Goal: Task Accomplishment & Management: Contribute content

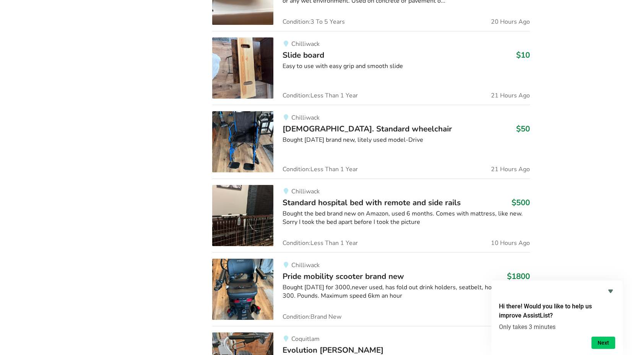
scroll to position [982, 0]
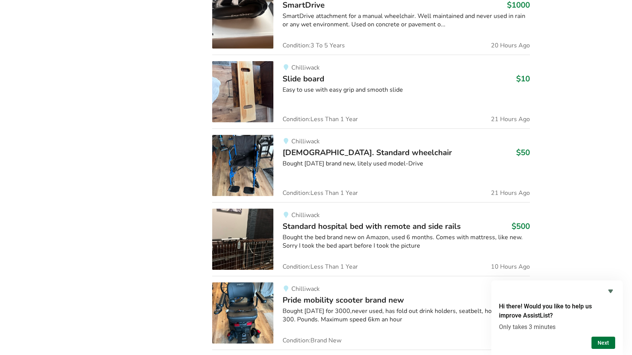
click at [607, 343] on button "Next" at bounding box center [604, 343] width 24 height 12
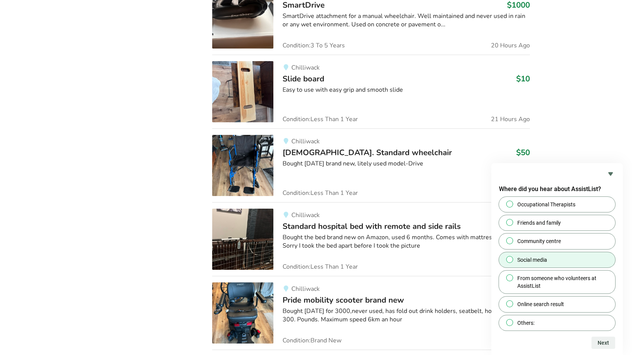
click at [518, 259] on span "Social media" at bounding box center [533, 260] width 30 height 8
click at [513, 259] on input "Social media" at bounding box center [510, 259] width 5 height 5
radio input "true"
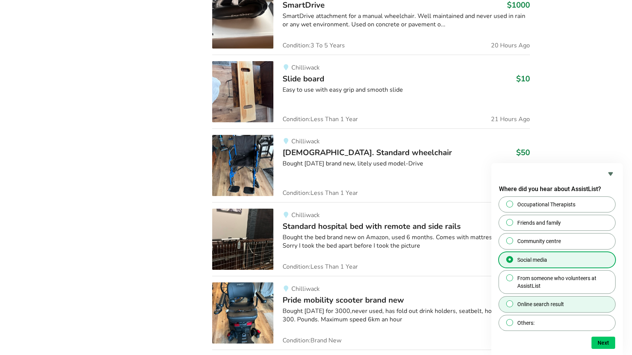
click at [540, 302] on span "Online search result" at bounding box center [541, 305] width 47 height 8
click at [513, 302] on input "Online search result" at bounding box center [510, 304] width 5 height 5
radio input "true"
radio input "false"
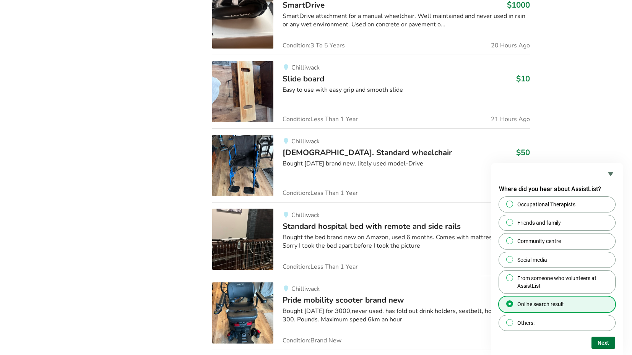
click at [606, 342] on button "Next" at bounding box center [604, 343] width 24 height 12
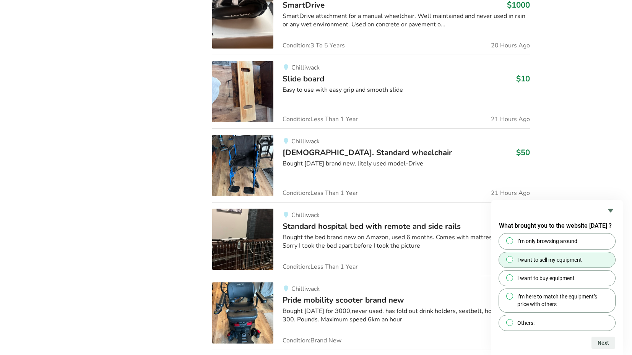
click at [545, 258] on span "I want to sell my equipment" at bounding box center [550, 260] width 65 height 8
click at [513, 258] on input "I want to sell my equipment" at bounding box center [510, 259] width 5 height 5
radio input "true"
click at [604, 341] on button "Next" at bounding box center [604, 343] width 24 height 12
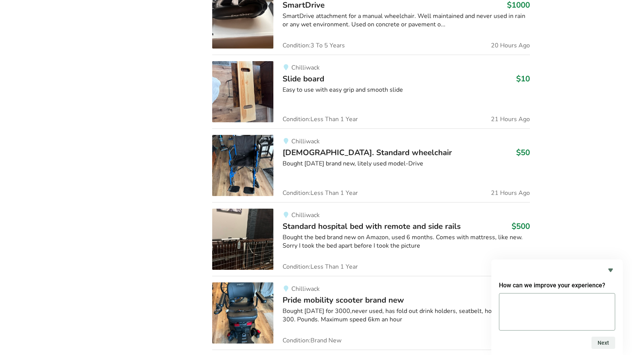
type textarea "a"
type textarea "not sure yet"
click at [605, 344] on button "Next" at bounding box center [604, 343] width 24 height 12
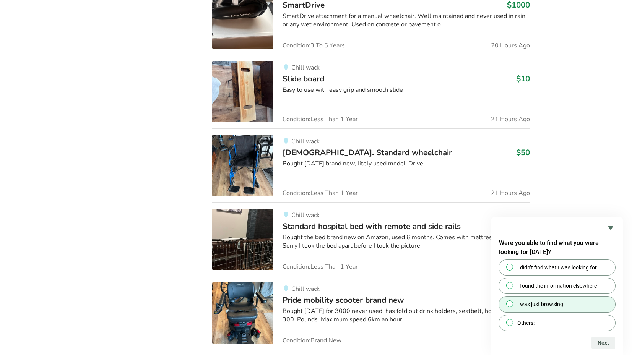
click at [539, 306] on span "I was just browsing" at bounding box center [541, 305] width 46 height 8
click at [513, 306] on input "I was just browsing" at bounding box center [510, 304] width 5 height 5
radio input "true"
click at [604, 345] on button "Next" at bounding box center [604, 343] width 24 height 12
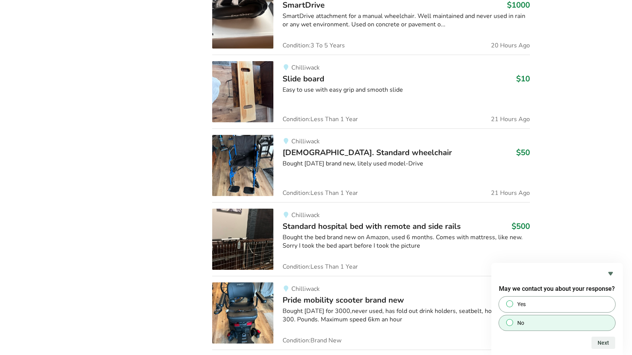
click at [529, 322] on label "No" at bounding box center [557, 323] width 116 height 15
click at [513, 322] on input "No" at bounding box center [510, 322] width 5 height 5
radio input "true"
click at [602, 341] on button "Next" at bounding box center [604, 343] width 24 height 12
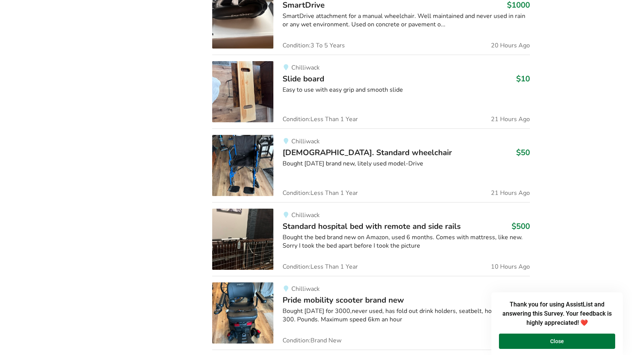
click at [566, 340] on button "Close" at bounding box center [557, 341] width 116 height 15
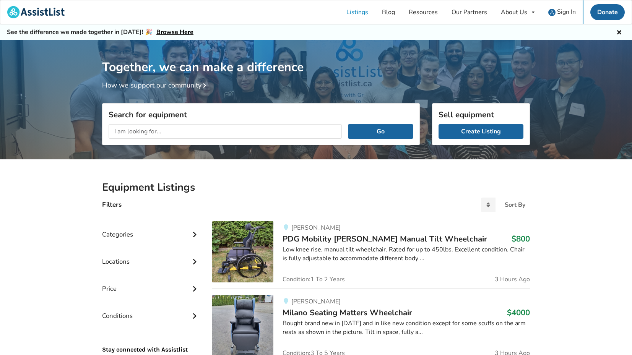
scroll to position [0, 0]
click at [486, 133] on link "Create Listing" at bounding box center [481, 131] width 85 height 15
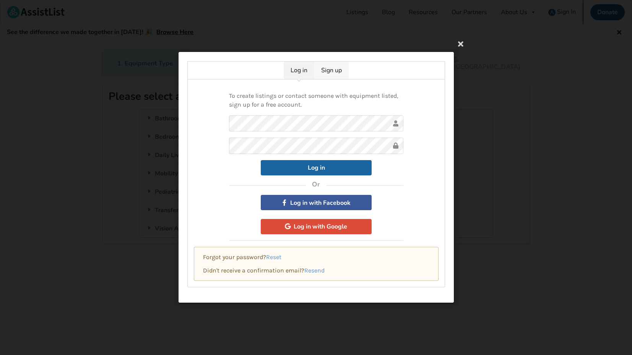
click at [329, 68] on link "Sign up" at bounding box center [331, 71] width 34 height 18
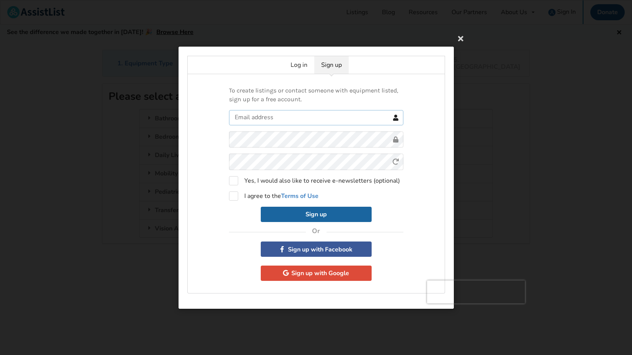
click at [274, 123] on input "text" at bounding box center [316, 117] width 174 height 15
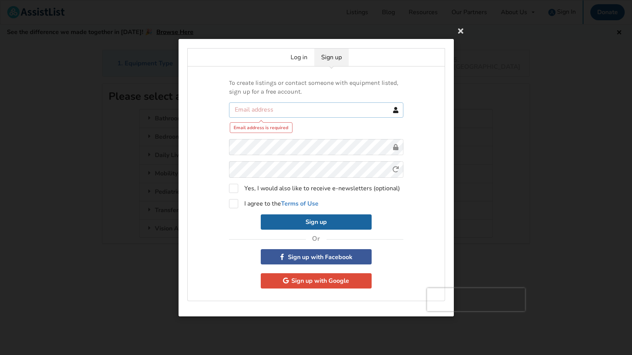
click at [265, 111] on input "text" at bounding box center [316, 109] width 174 height 15
type input "[EMAIL_ADDRESS][DOMAIN_NAME]"
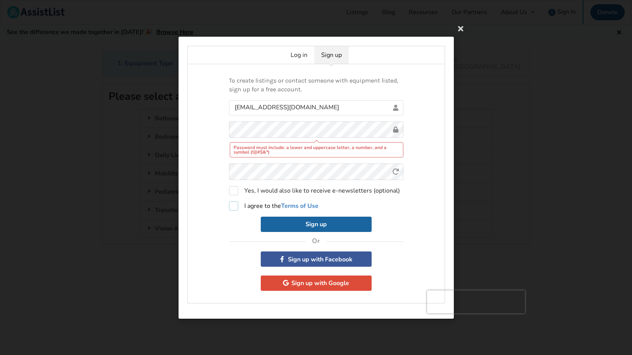
click at [253, 205] on label "I agree to the Terms of Use" at bounding box center [274, 205] width 90 height 9
checkbox input "true"
click at [316, 226] on button "Sign up" at bounding box center [316, 223] width 111 height 15
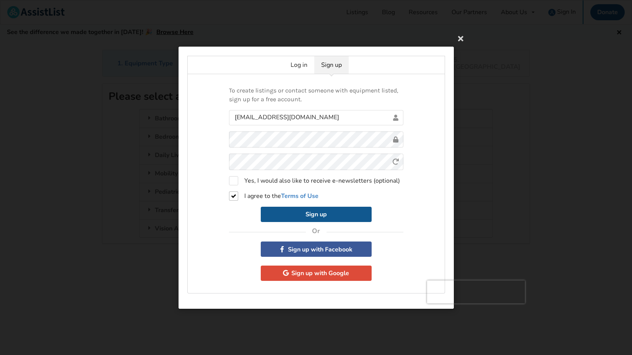
click at [314, 215] on button "Sign up" at bounding box center [316, 214] width 111 height 15
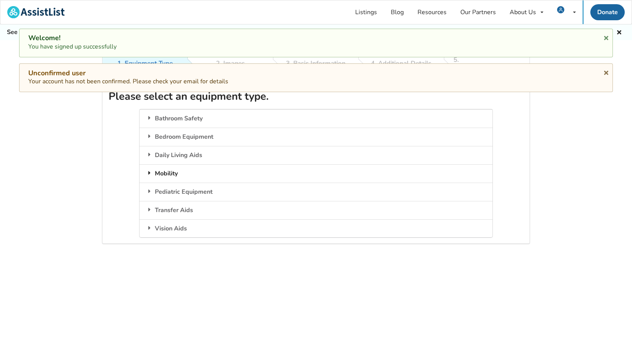
click at [169, 164] on div "Mobility" at bounding box center [316, 173] width 353 height 18
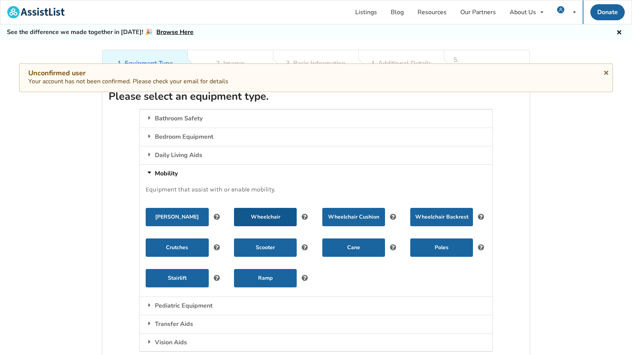
click at [271, 210] on button "Wheelchair" at bounding box center [265, 217] width 63 height 18
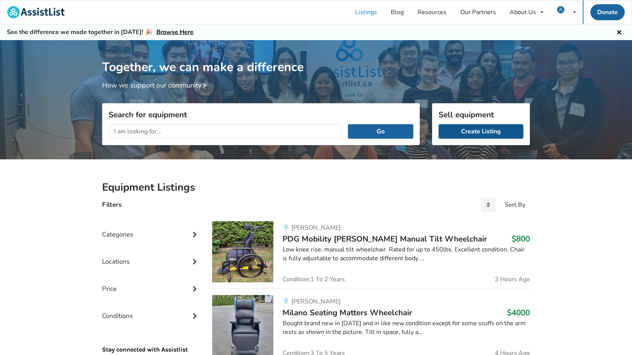
click at [478, 129] on link "Create Listing" at bounding box center [481, 131] width 85 height 15
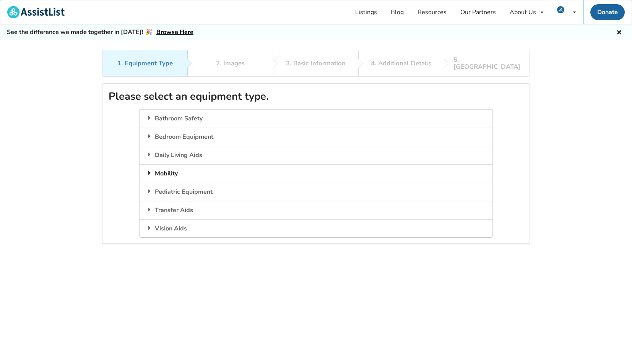
click at [169, 164] on div "Mobility" at bounding box center [316, 173] width 353 height 18
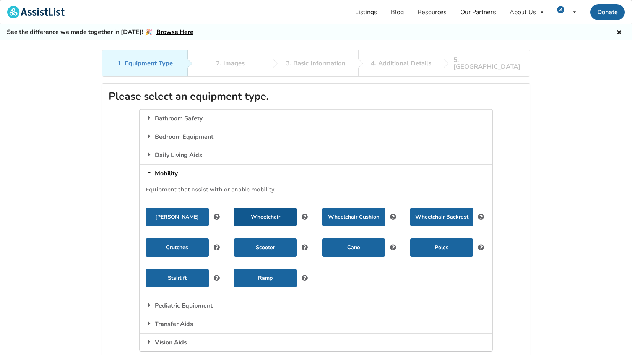
click at [264, 208] on button "Wheelchair" at bounding box center [265, 217] width 63 height 18
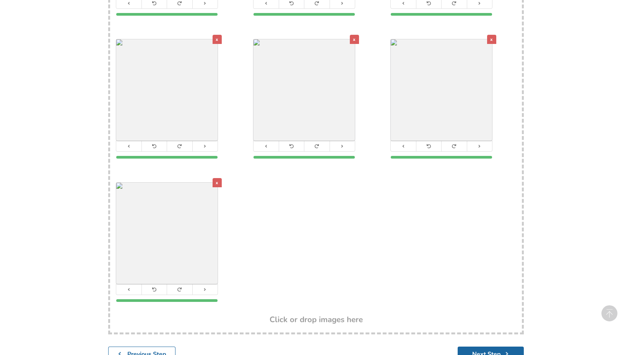
scroll to position [425, 0]
click at [216, 177] on div "x" at bounding box center [217, 181] width 9 height 9
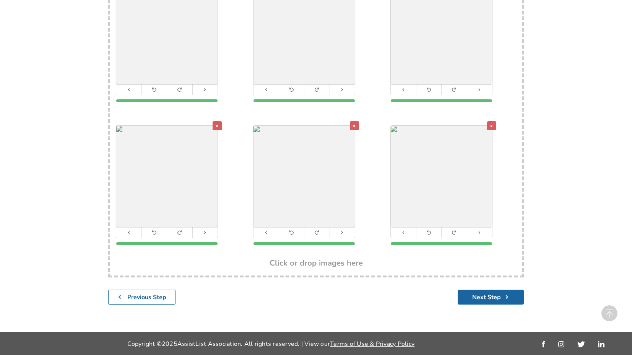
scroll to position [330, 0]
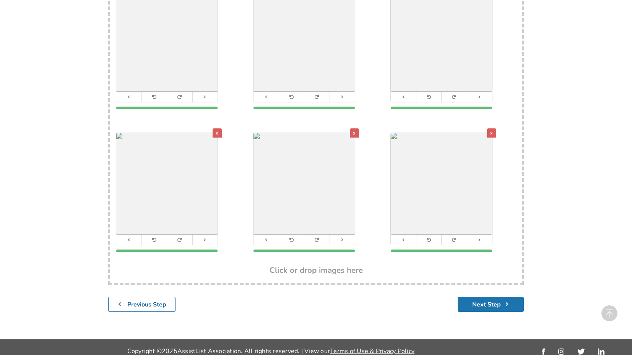
click at [487, 298] on button "Next Step" at bounding box center [491, 304] width 66 height 15
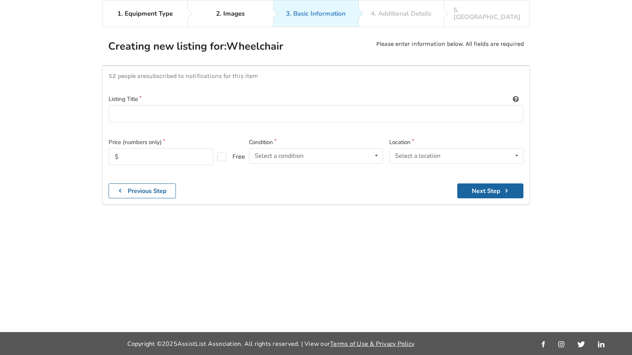
scroll to position [71, 0]
click at [162, 105] on input at bounding box center [316, 113] width 415 height 17
click at [171, 148] on input "text" at bounding box center [161, 156] width 105 height 17
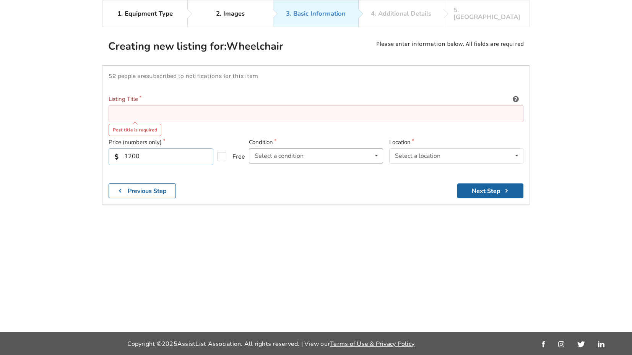
type input "1200"
click at [313, 148] on div "Select a condition Brand New Less Than 1 Year 1 To 2 Years 3 To 5 Years Over 5 …" at bounding box center [316, 155] width 134 height 15
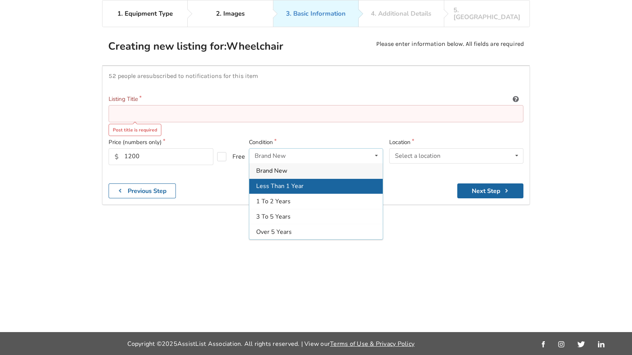
click at [305, 179] on div "Less Than 1 Year" at bounding box center [315, 186] width 133 height 15
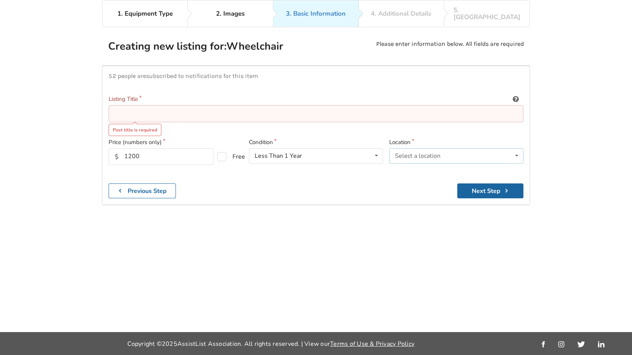
click at [429, 153] on div "Select a location" at bounding box center [418, 156] width 46 height 6
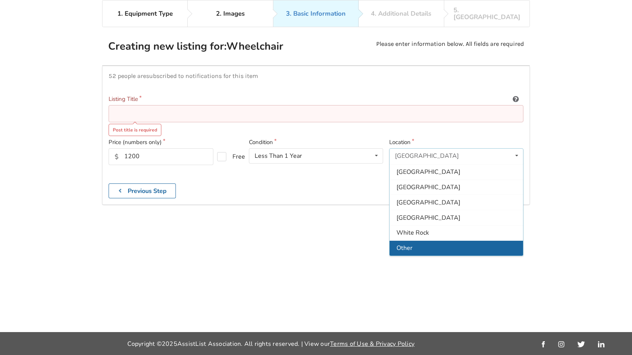
scroll to position [228, 0]
click at [412, 244] on span "Other" at bounding box center [405, 248] width 16 height 8
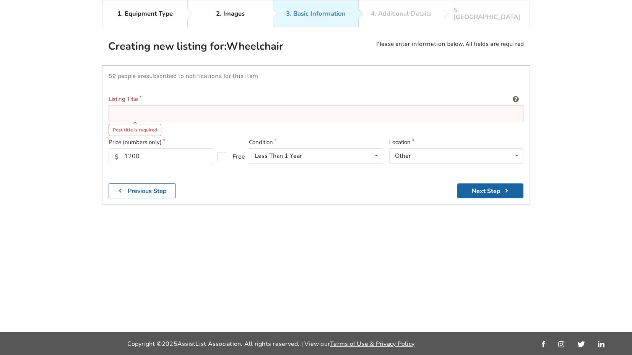
click at [197, 66] on div "52 people are subscribed to notifications for this item Listing Title Post titl…" at bounding box center [316, 135] width 428 height 139
click at [155, 105] on input at bounding box center [316, 113] width 415 height 17
paste input "HELIO A7 Aluminum folding wheelchair"
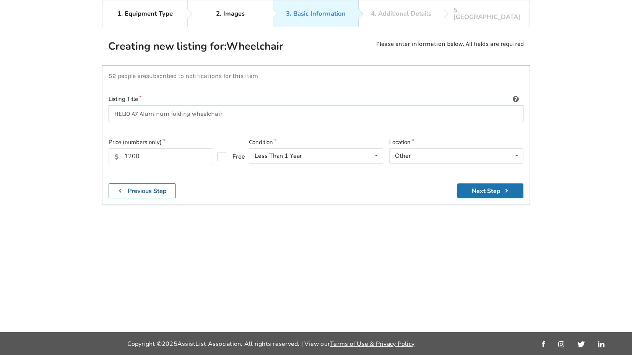
type input "HELIO A7 Aluminum folding wheelchair"
click at [487, 184] on button "Next Step" at bounding box center [490, 191] width 66 height 15
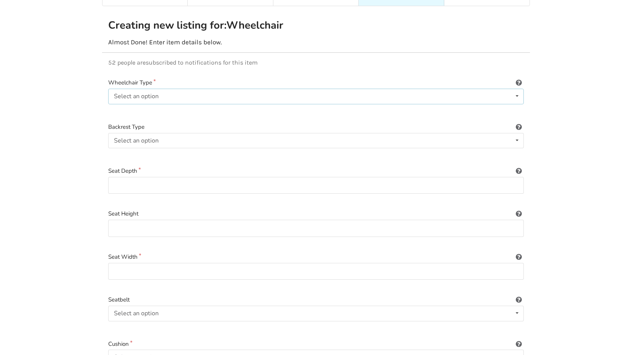
click at [155, 93] on div "Select an option" at bounding box center [136, 96] width 45 height 6
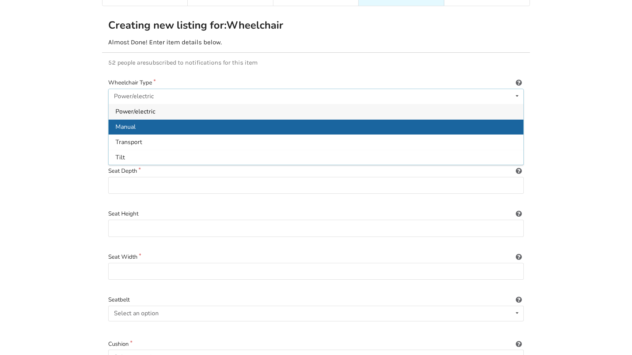
click at [136, 122] on div "Manual" at bounding box center [316, 126] width 415 height 15
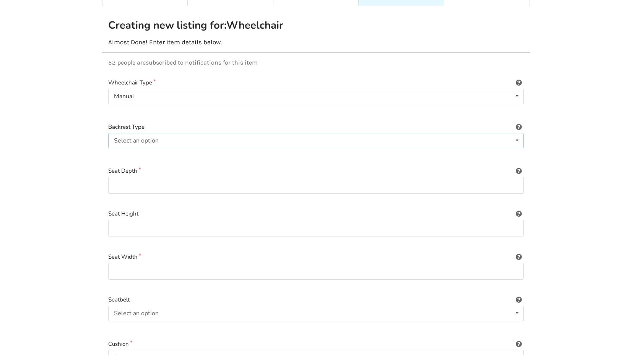
click at [168, 133] on div "Select an option Sling (standard upholstery) Hardshell (rigid) Tension-adjustab…" at bounding box center [316, 140] width 416 height 15
click at [180, 151] on span "Sling (standard upholstery)" at bounding box center [153, 155] width 75 height 8
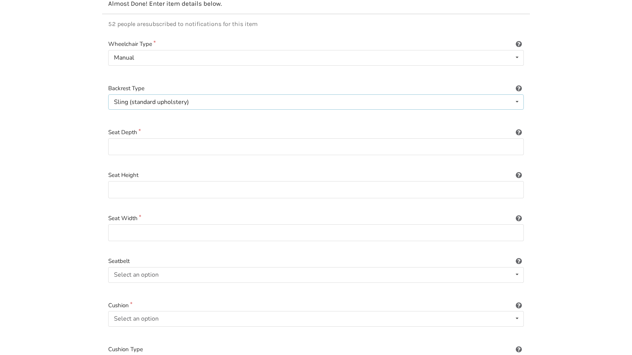
scroll to position [111, 0]
click at [143, 270] on div "Select an option" at bounding box center [136, 273] width 45 height 6
click at [151, 281] on div "Included" at bounding box center [316, 288] width 415 height 15
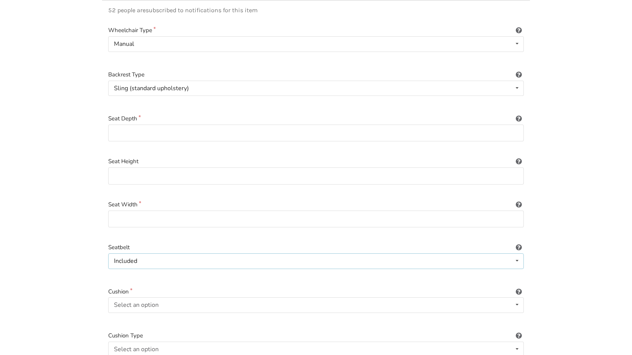
scroll to position [125, 0]
click at [140, 300] on div "Select an option" at bounding box center [136, 303] width 45 height 6
click at [146, 311] on div "Included" at bounding box center [316, 318] width 415 height 15
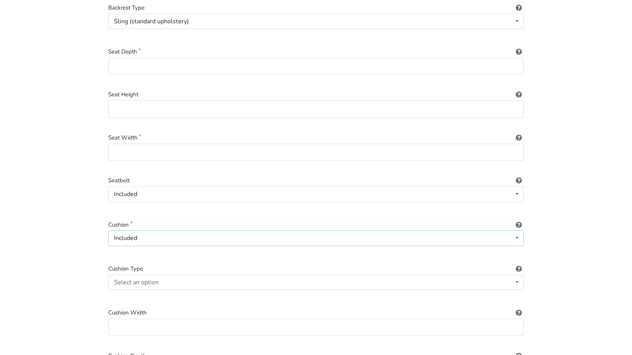
scroll to position [192, 0]
click at [158, 278] on div "Select an option" at bounding box center [136, 281] width 45 height 6
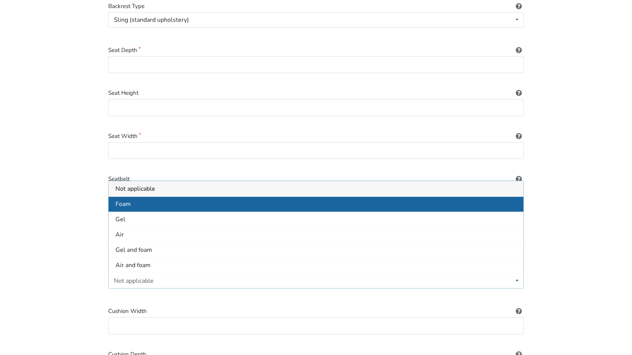
click at [128, 200] on span "Foam" at bounding box center [123, 204] width 15 height 8
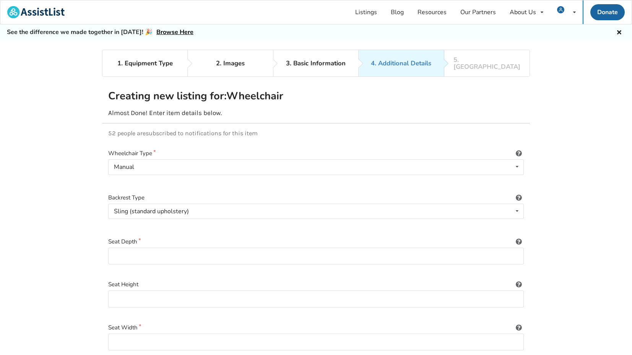
scroll to position [0, 0]
click at [145, 334] on input at bounding box center [316, 342] width 416 height 17
paste input "14 in. to 22 in. 35.6 cm to 55.9 cm"
type input "14 in. to 22 in. 35.6 cm to 55.9 cm"
click at [135, 248] on input at bounding box center [316, 256] width 416 height 17
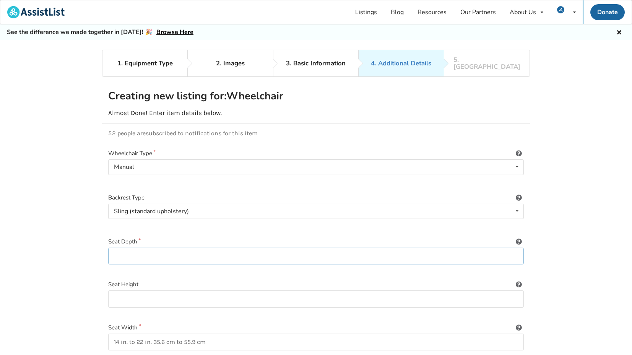
paste input "14 in. to 20 in. 35.6 cm to 50.8 cm"
type input "14 in. to 20 in. 35.6 cm to 50.8 cm"
click at [158, 292] on input at bounding box center [316, 299] width 416 height 17
paste input "13 in. to 21 ½ in. 33 cm to 54.6 cm"
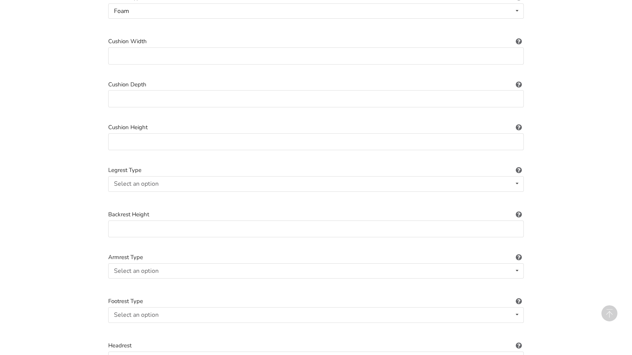
scroll to position [463, 0]
type input "13 in. to 21 ½ in. 33 cm to 54.6 cm"
click at [160, 175] on div "Select an option Standard Height-adjustable Elevating" at bounding box center [316, 182] width 416 height 15
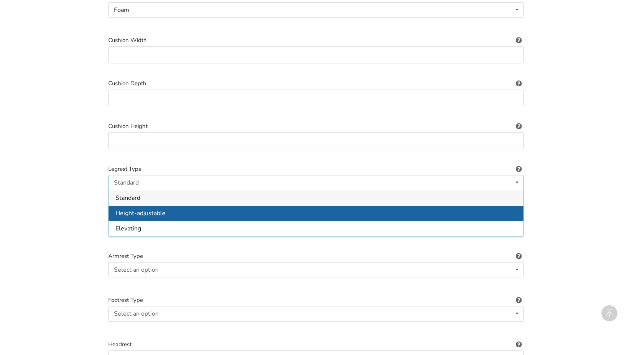
click at [161, 209] on span "Height-adjustable" at bounding box center [141, 213] width 50 height 8
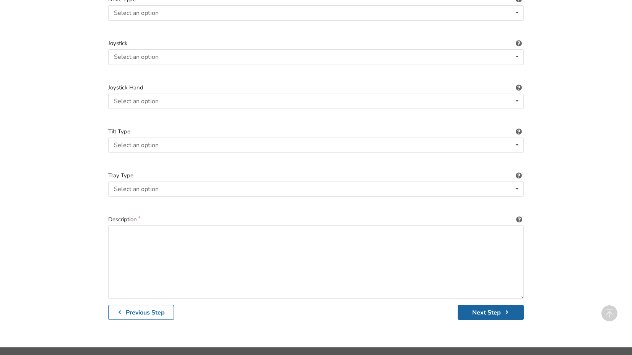
scroll to position [1028, 0]
click at [153, 230] on textarea at bounding box center [316, 262] width 416 height 73
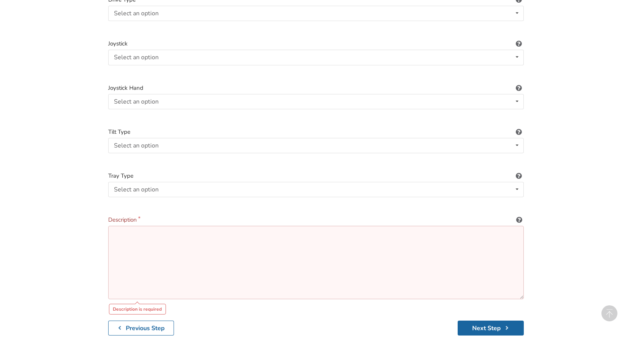
paste textarea "Light weight fully adjustable folding wheelchair. Sophisticated technology and …"
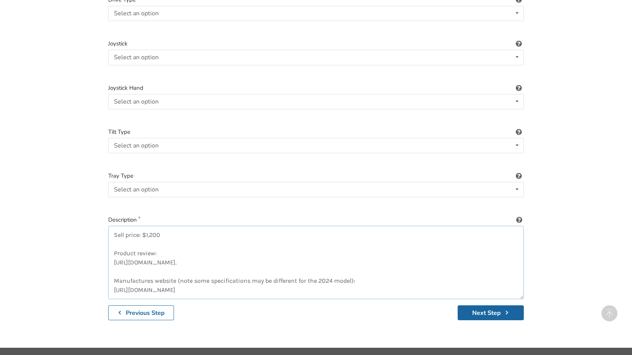
scroll to position [73, 0]
type textarea "Light weight fully adjustable folding wheelchair. Sophisticated technology and …"
click at [490, 306] on button "Next Step" at bounding box center [491, 313] width 66 height 15
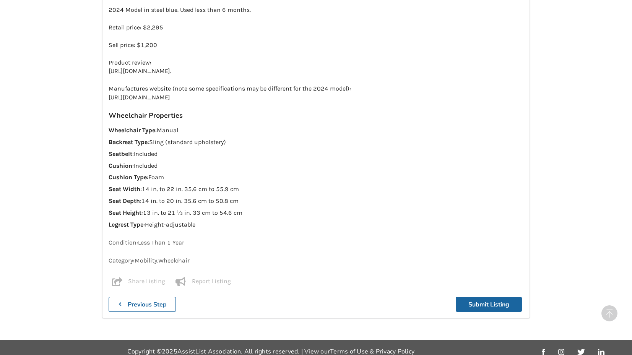
scroll to position [809, 0]
click at [146, 301] on b "Previous Step" at bounding box center [147, 305] width 39 height 8
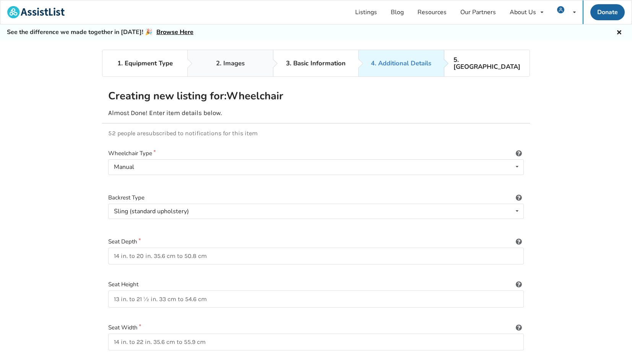
click at [228, 62] on div "2. Images" at bounding box center [230, 63] width 29 height 7
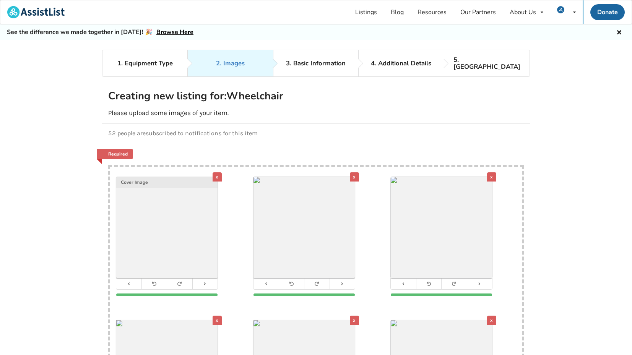
click at [215, 173] on div "x" at bounding box center [217, 177] width 9 height 9
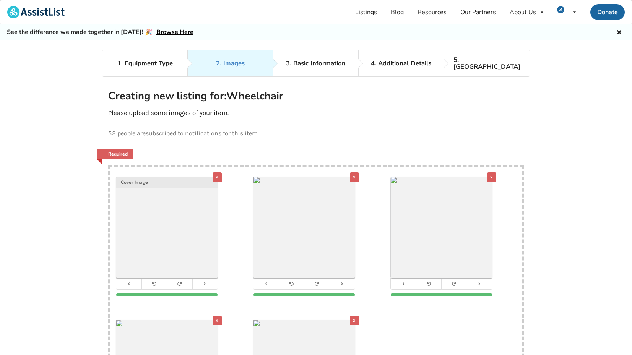
click at [215, 173] on div "x" at bounding box center [217, 177] width 9 height 9
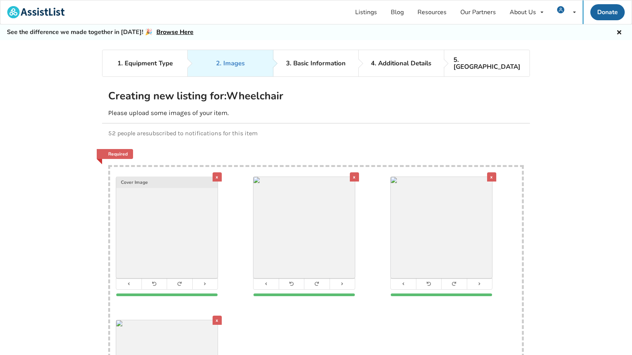
click at [215, 173] on div "x" at bounding box center [217, 177] width 9 height 9
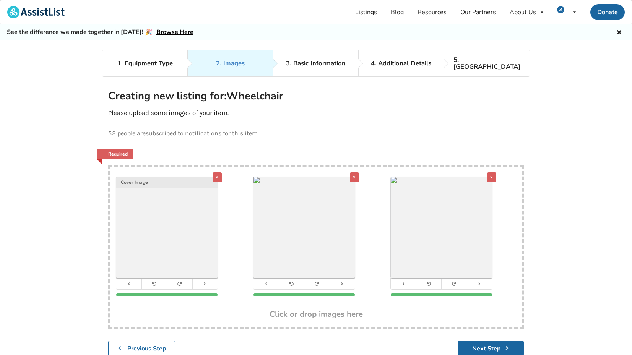
click at [215, 173] on div "x" at bounding box center [217, 177] width 9 height 9
click at [350, 173] on div "x" at bounding box center [354, 177] width 9 height 9
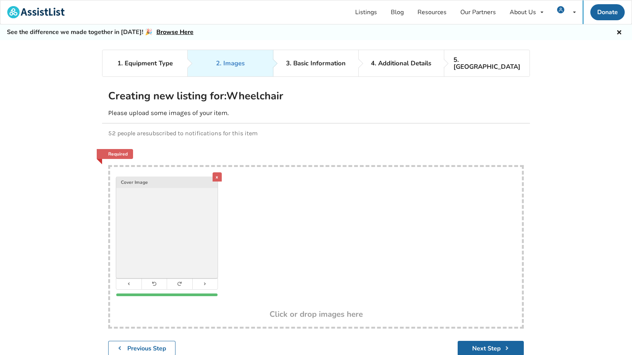
click at [215, 173] on div "x" at bounding box center [217, 177] width 9 height 9
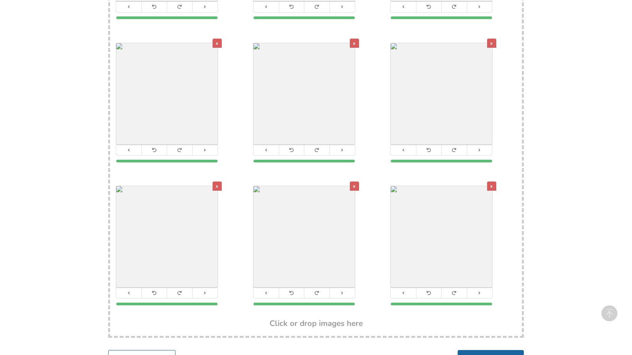
scroll to position [285, 0]
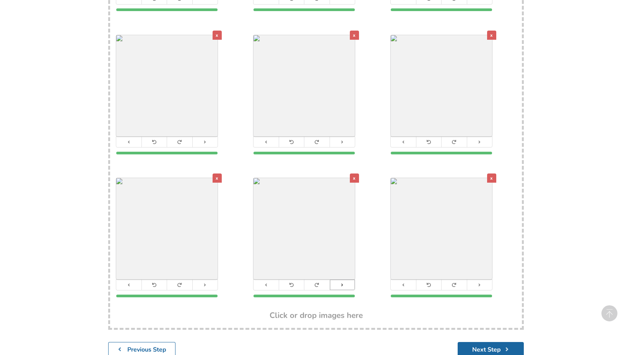
click at [343, 283] on icon at bounding box center [342, 285] width 5 height 4
click at [408, 282] on button at bounding box center [403, 285] width 25 height 10
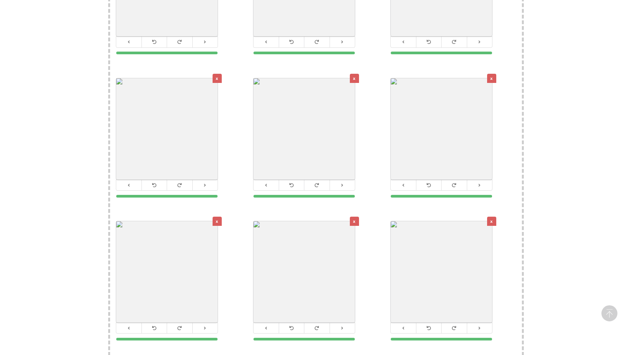
scroll to position [223, 0]
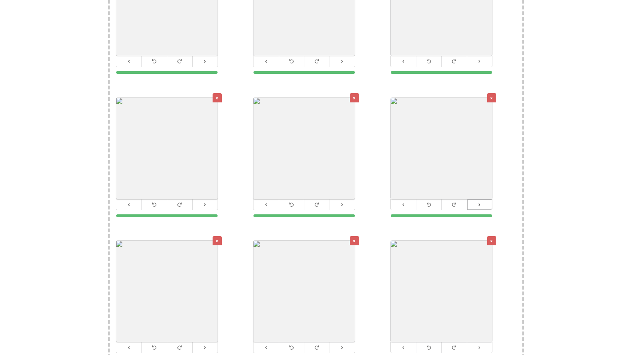
click at [479, 203] on icon at bounding box center [479, 205] width 5 height 4
click at [206, 346] on icon at bounding box center [205, 348] width 5 height 4
click at [343, 346] on icon at bounding box center [342, 348] width 5 height 4
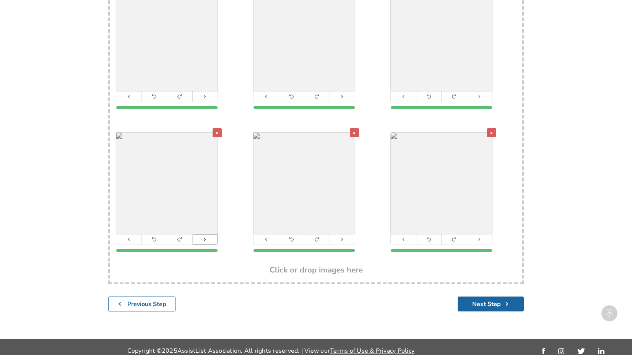
scroll to position [330, 0]
click at [129, 238] on icon at bounding box center [128, 240] width 5 height 4
click at [130, 238] on icon at bounding box center [128, 240] width 5 height 4
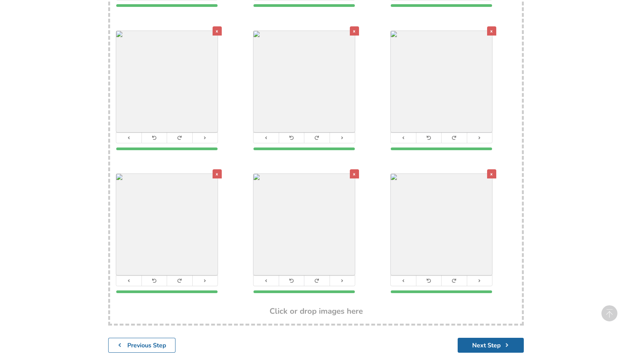
scroll to position [276, 0]
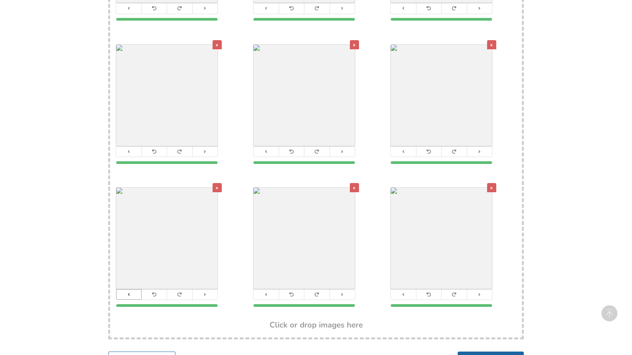
click at [130, 293] on icon at bounding box center [128, 295] width 5 height 4
click at [404, 150] on icon at bounding box center [403, 152] width 5 height 4
click at [268, 150] on icon at bounding box center [266, 152] width 5 height 4
click at [130, 150] on icon at bounding box center [128, 152] width 5 height 4
click at [125, 290] on button at bounding box center [128, 295] width 25 height 10
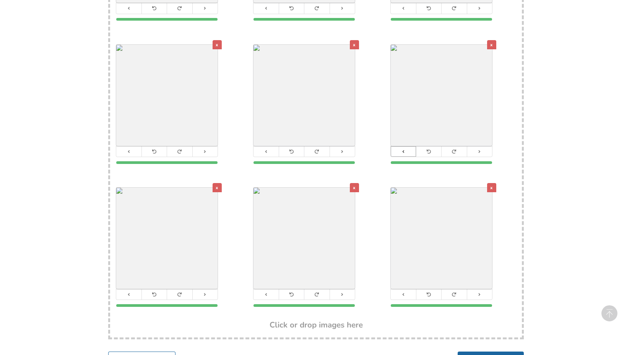
click at [406, 150] on icon at bounding box center [403, 152] width 5 height 4
click at [268, 150] on icon at bounding box center [266, 152] width 5 height 4
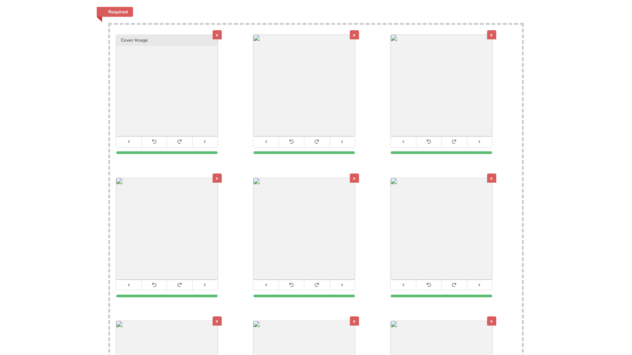
scroll to position [137, 0]
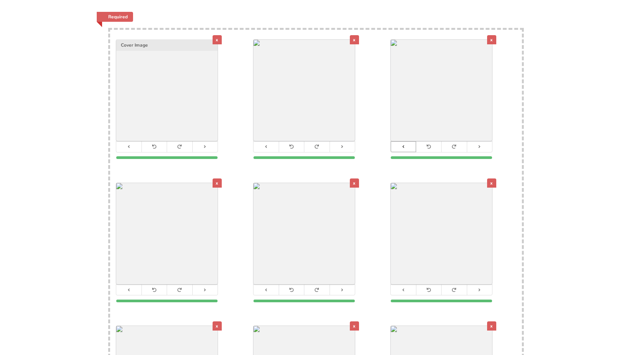
click at [404, 145] on icon at bounding box center [403, 147] width 5 height 4
click at [129, 288] on icon at bounding box center [128, 290] width 5 height 4
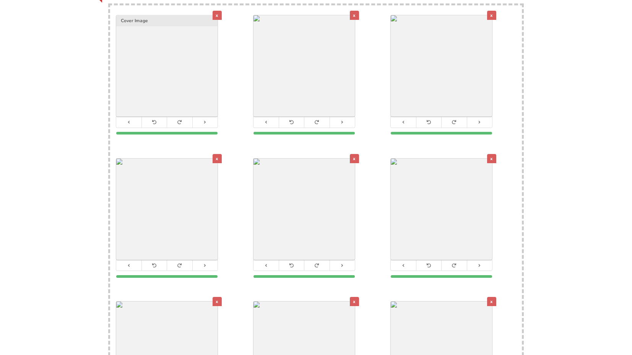
scroll to position [162, 0]
click at [268, 260] on button at bounding box center [266, 265] width 25 height 10
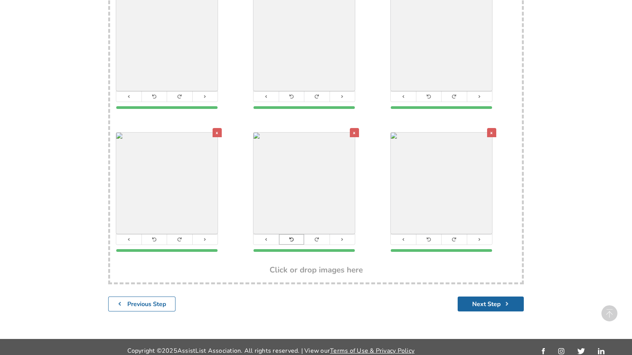
scroll to position [330, 0]
click at [493, 297] on button "Next Step" at bounding box center [491, 304] width 66 height 15
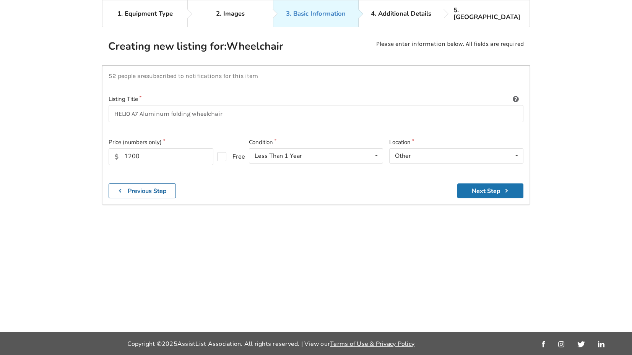
click at [489, 184] on button "Next Step" at bounding box center [490, 191] width 66 height 15
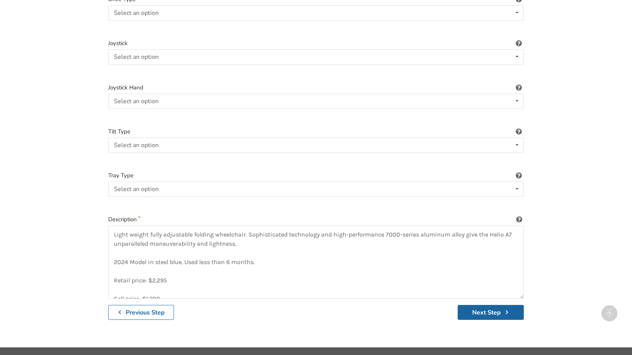
scroll to position [1028, 0]
click at [485, 306] on button "Next Step" at bounding box center [491, 313] width 66 height 15
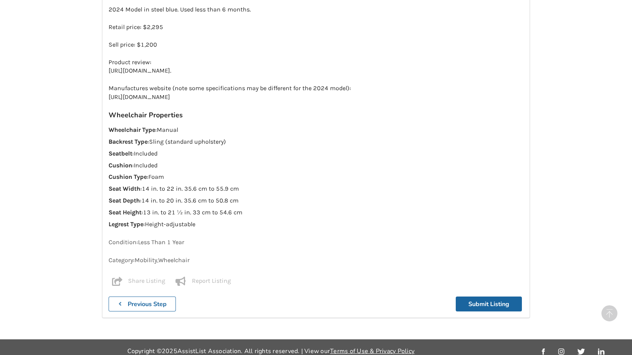
scroll to position [809, 0]
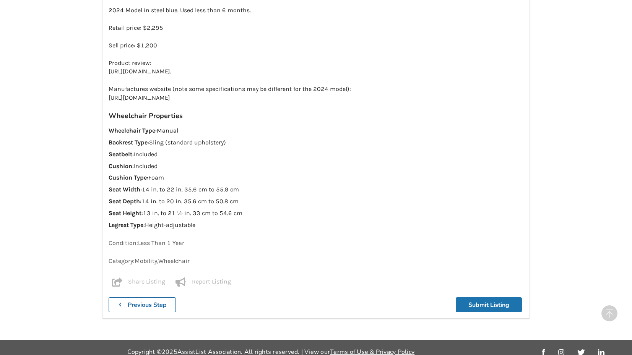
click at [487, 298] on button "Submit Listing" at bounding box center [489, 305] width 66 height 15
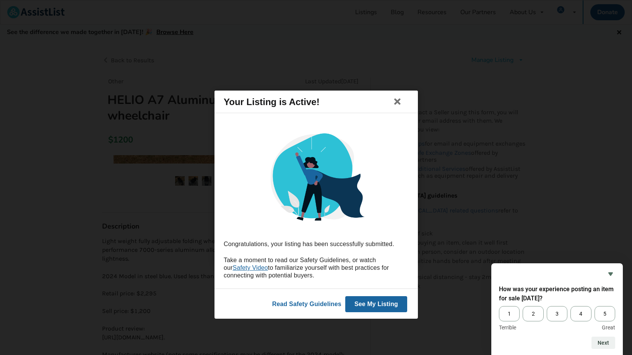
click at [385, 305] on button "See My Listing" at bounding box center [376, 304] width 62 height 16
